Goal: Transaction & Acquisition: Purchase product/service

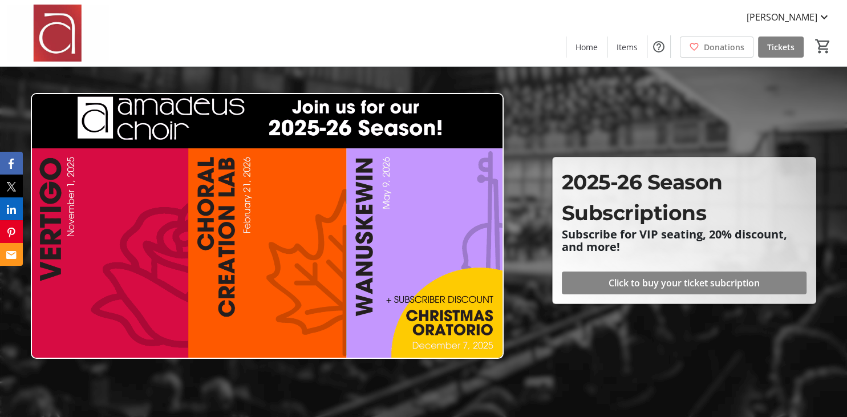
click at [650, 284] on span "Click to buy your ticket subcription" at bounding box center [683, 283] width 151 height 14
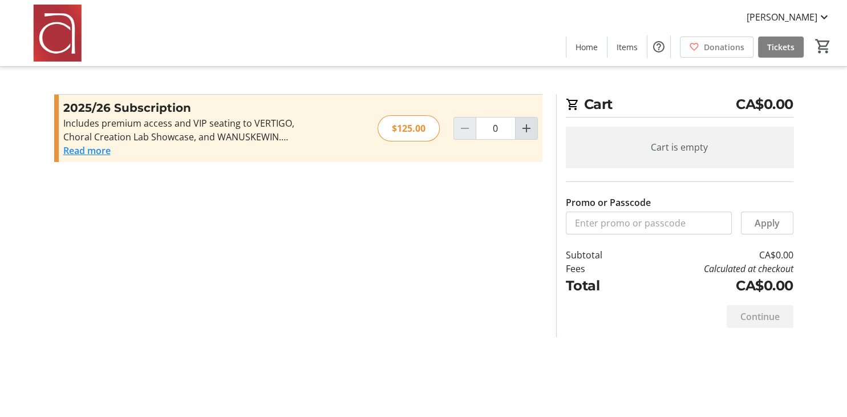
click at [521, 131] on mat-icon "Increment by one" at bounding box center [526, 128] width 14 height 14
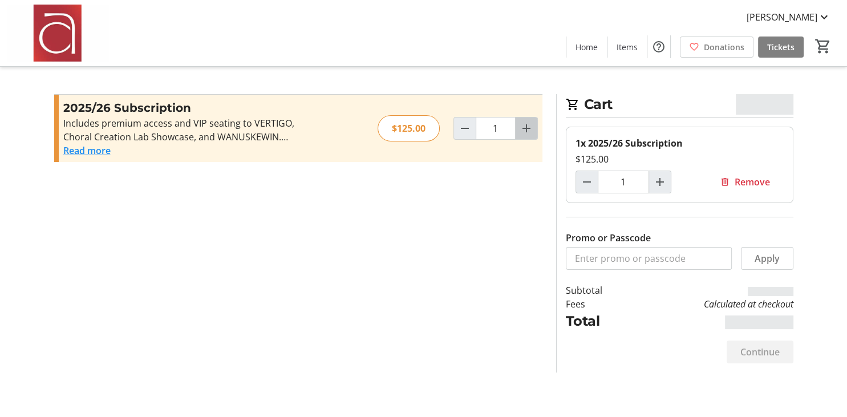
click at [522, 128] on mat-icon "Increment by one" at bounding box center [526, 128] width 14 height 14
type input "2"
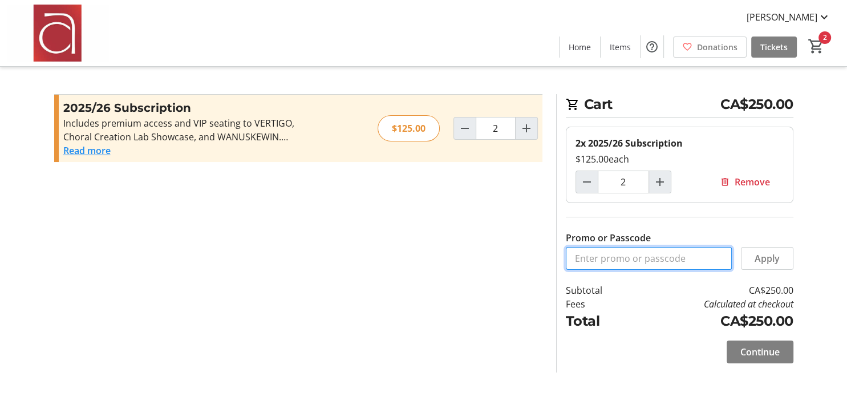
click at [592, 259] on input "Promo or Passcode" at bounding box center [648, 258] width 166 height 23
click at [593, 258] on input "Promo or Passcode" at bounding box center [648, 258] width 166 height 23
click at [578, 244] on label "Promo or Passcode" at bounding box center [607, 238] width 85 height 14
click at [578, 247] on input "Promo or Passcode" at bounding box center [648, 258] width 166 height 23
type input "SOP1"
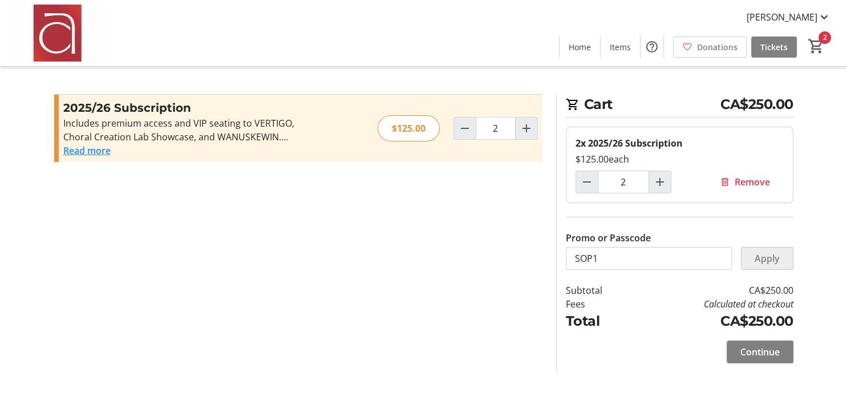
click at [776, 260] on span "Apply" at bounding box center [766, 258] width 25 height 14
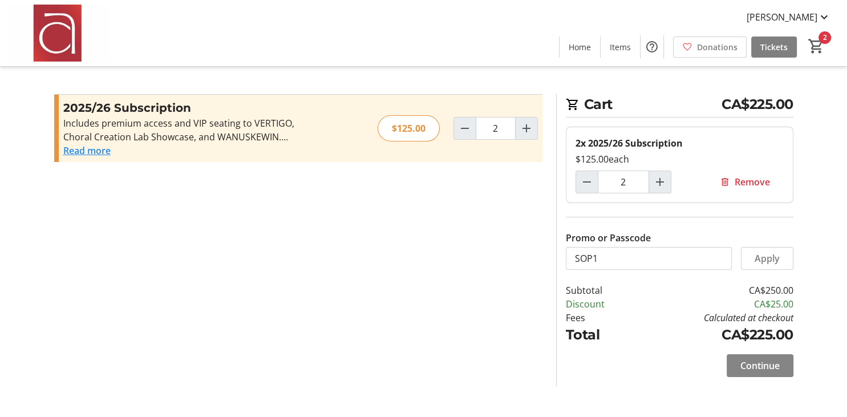
click at [763, 380] on div "Continue" at bounding box center [678, 365] width 227 height 41
click at [742, 369] on span "Continue" at bounding box center [759, 366] width 39 height 14
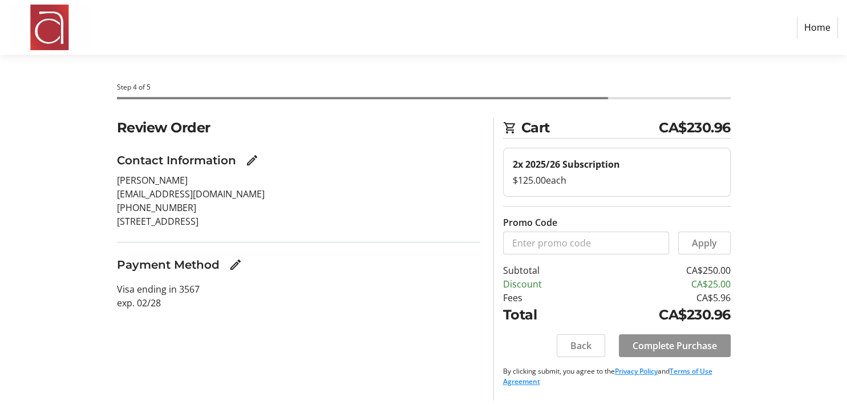
click at [661, 341] on span "Complete Purchase" at bounding box center [674, 346] width 84 height 14
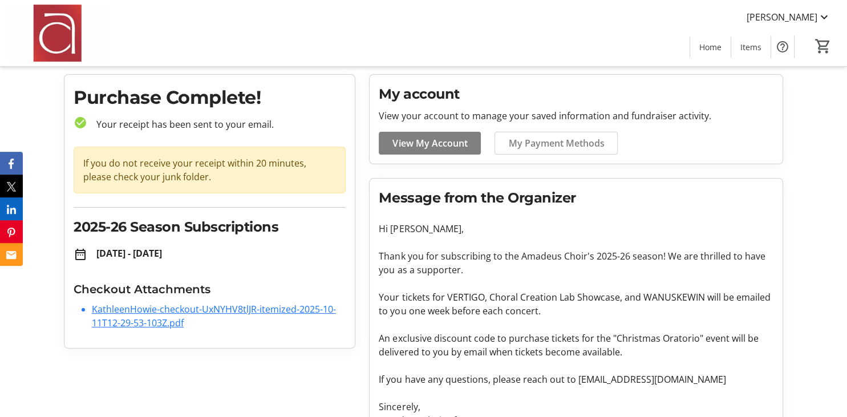
scroll to position [26, 0]
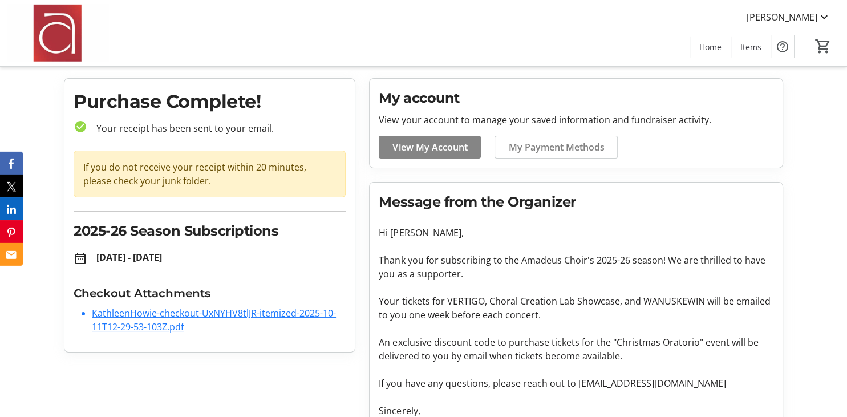
click at [407, 152] on span "View My Account" at bounding box center [429, 147] width 75 height 14
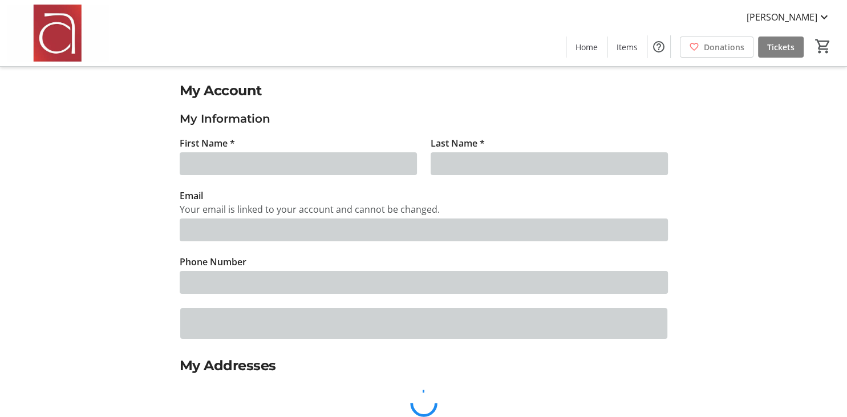
type input "[PERSON_NAME]"
type input "Howie"
type input "[EMAIL_ADDRESS][DOMAIN_NAME]"
type input "[PHONE_NUMBER]"
